Goal: Use online tool/utility: Use online tool/utility

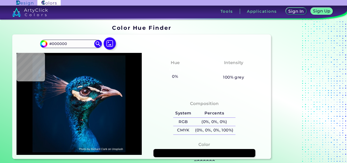
type input "#031119"
type input "#041119"
type input "#071218"
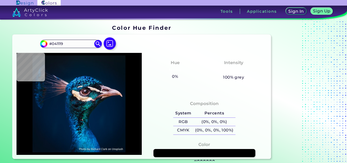
type input "#071218"
type input "#081319"
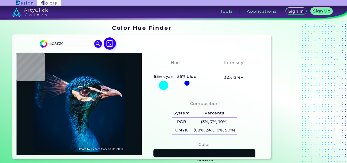
type input "#091217"
type input "#0a1117"
type input "#0A1117"
type input "#091217"
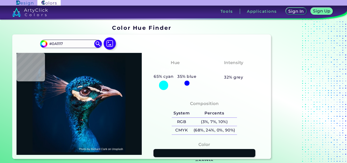
type input "#091217"
type input "#0a1117"
type input "#0A1117"
type input "#091217"
